Goal: Task Accomplishment & Management: Use online tool/utility

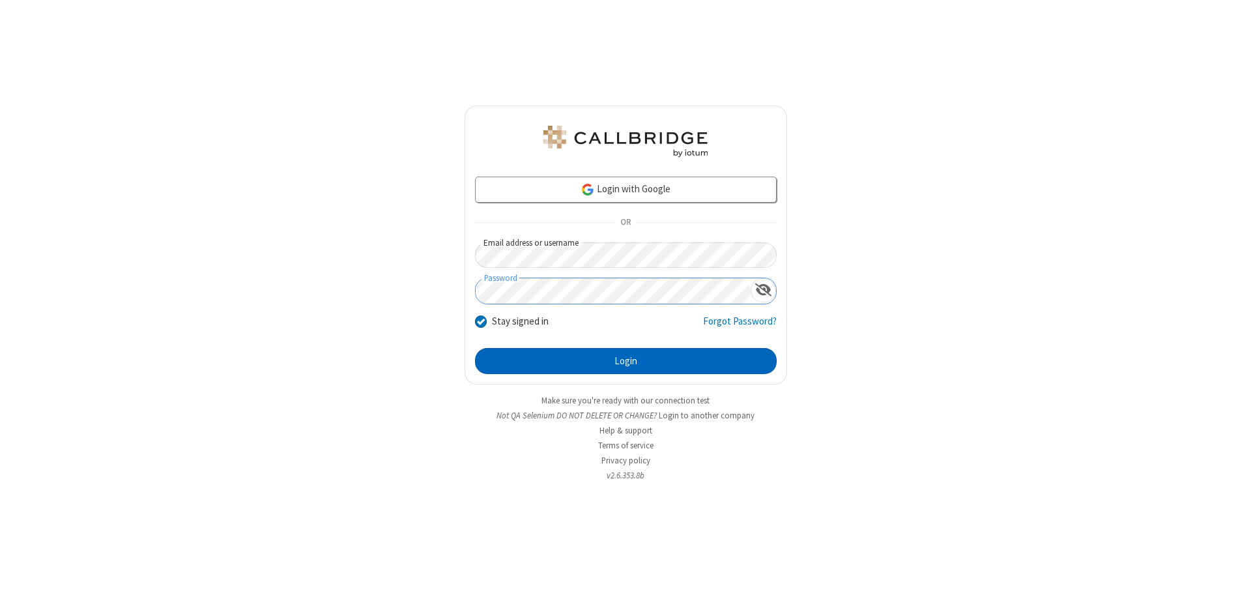
click at [626, 361] on button "Login" at bounding box center [626, 361] width 302 height 26
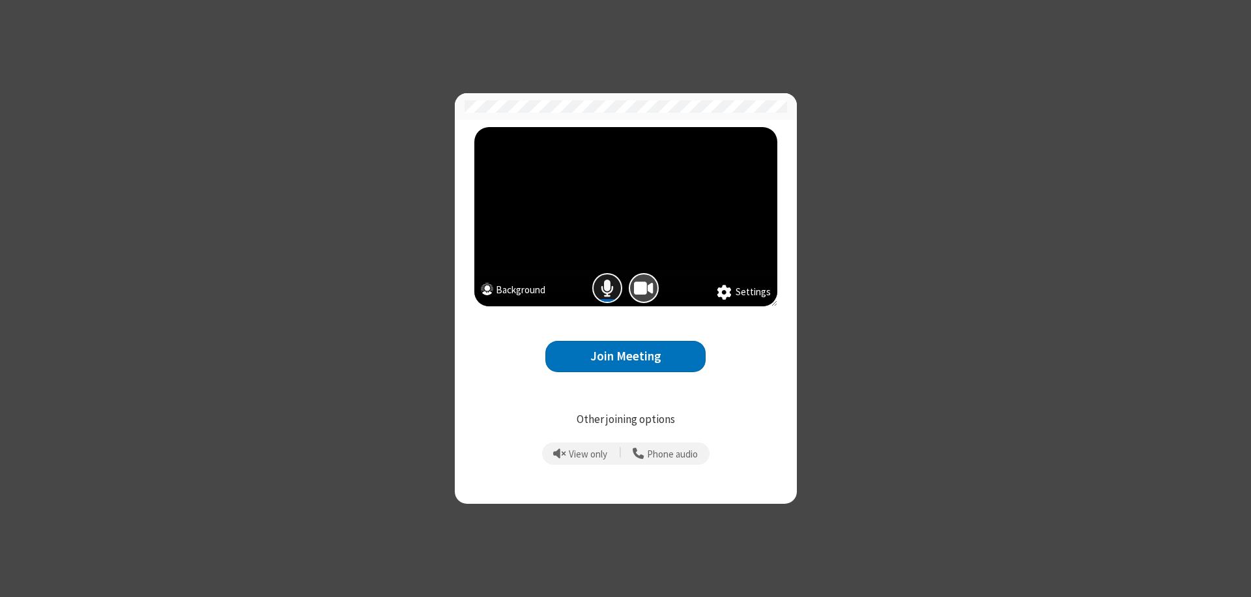
click at [607, 288] on span "Mic is on" at bounding box center [607, 288] width 13 height 19
click at [626, 356] on button "Join Meeting" at bounding box center [626, 357] width 160 height 32
